Goal: Task Accomplishment & Management: Manage account settings

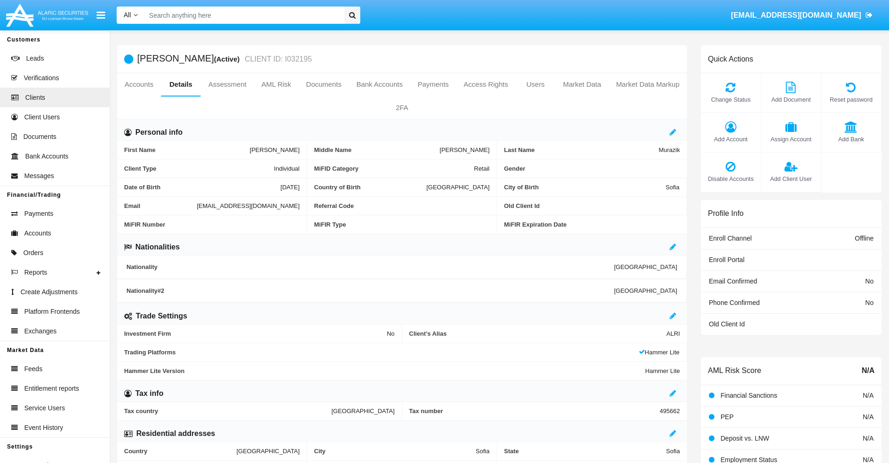
click at [582, 84] on link "Market Data" at bounding box center [581, 84] width 53 height 22
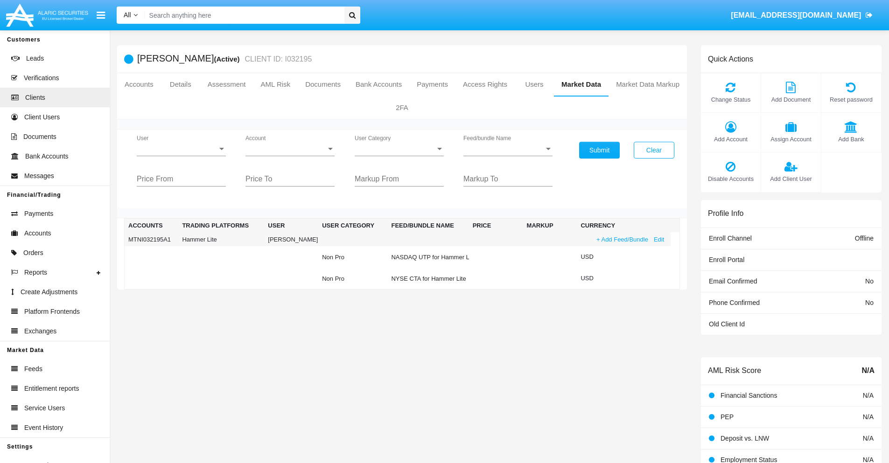
click at [621, 239] on link "+ Add Feed/Bundle" at bounding box center [622, 240] width 57 height 10
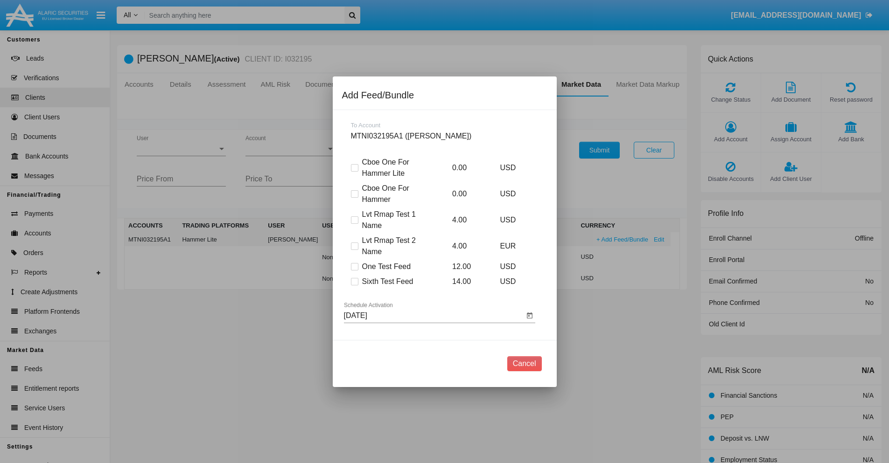
click at [354, 281] on span at bounding box center [354, 281] width 7 height 7
click at [354, 286] on input "Sixth Test Feed" at bounding box center [354, 286] width 0 height 0
checkbox input "true"
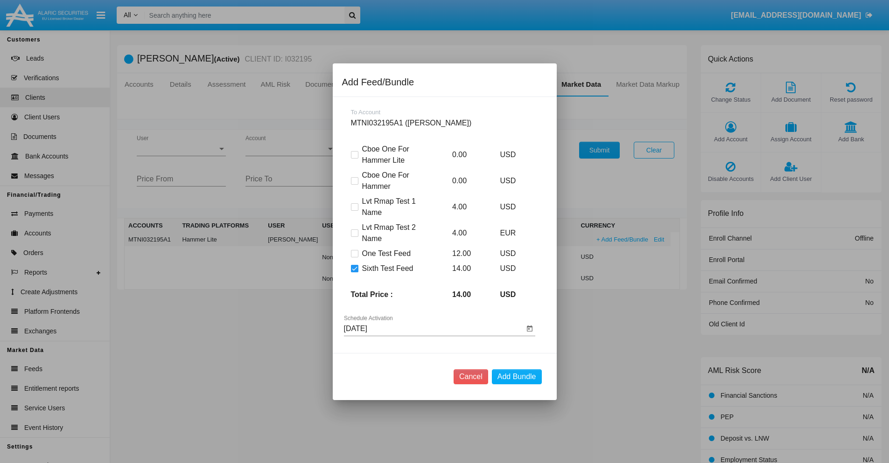
click at [433, 329] on input "[DATE]" at bounding box center [434, 329] width 180 height 8
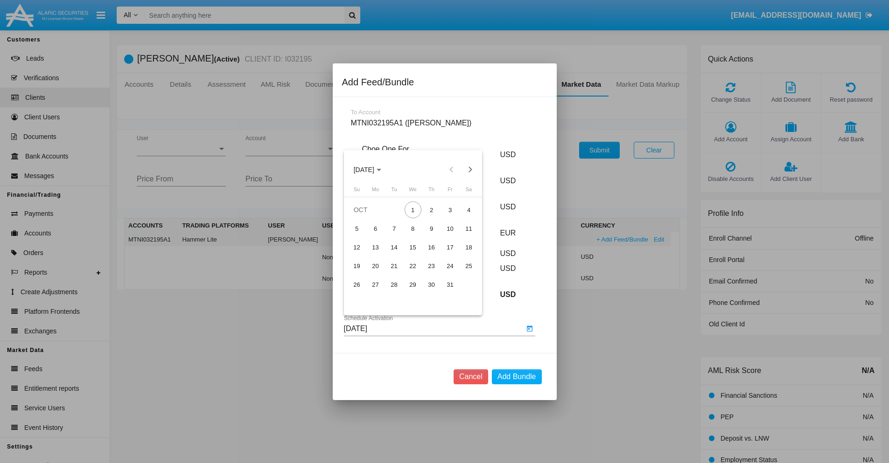
click at [372, 169] on span "[DATE]" at bounding box center [364, 169] width 21 height 7
click at [461, 254] on div "2027" at bounding box center [461, 254] width 29 height 17
click at [461, 254] on div "DEC" at bounding box center [461, 254] width 29 height 17
click at [450, 210] on div "3" at bounding box center [450, 210] width 17 height 17
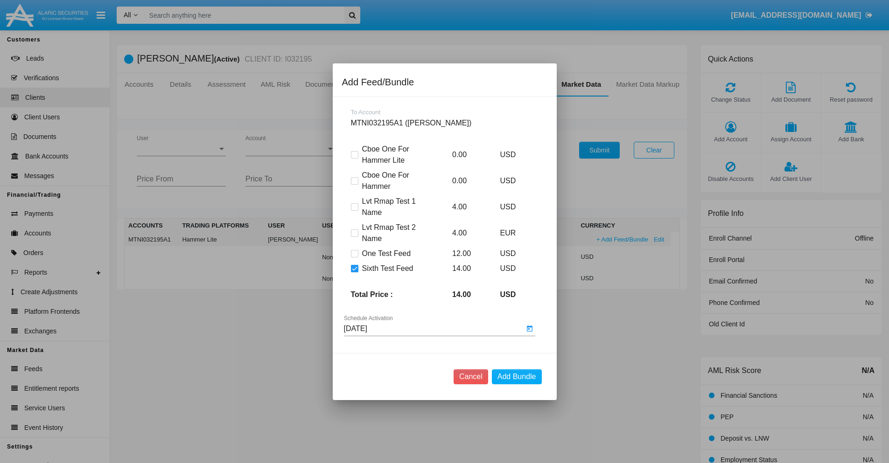
type input "[DATE]"
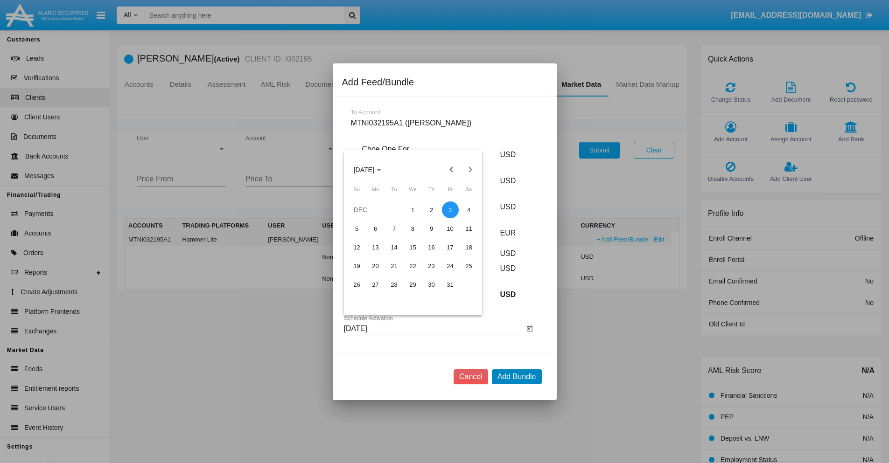
click at [517, 377] on button "Add Bundle" at bounding box center [517, 377] width 50 height 15
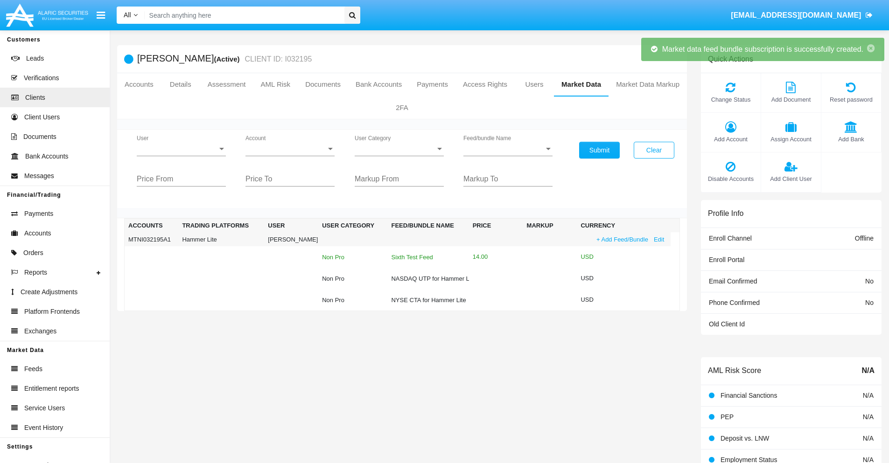
click at [424, 257] on div "Sixth Test Feed" at bounding box center [428, 257] width 74 height 6
